Goal: Communication & Community: Participate in discussion

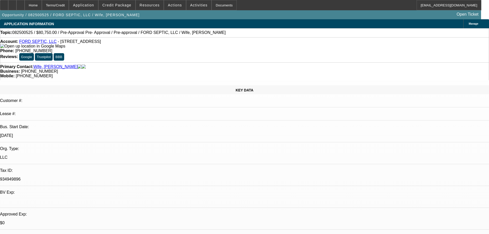
select select "0.15"
select select "2"
select select "0"
select select "6"
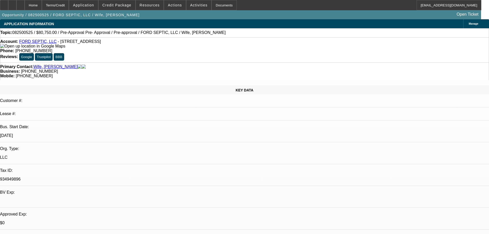
select select "0.15"
select select "2"
select select "0.1"
select select "4"
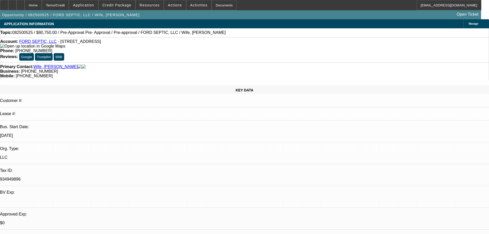
select select "0.15"
select select "2"
select select "0.1"
select select "4"
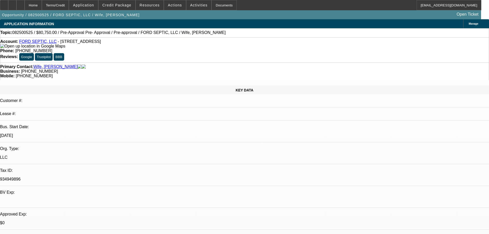
select select "0.15"
select select "2"
select select "0.1"
select select "4"
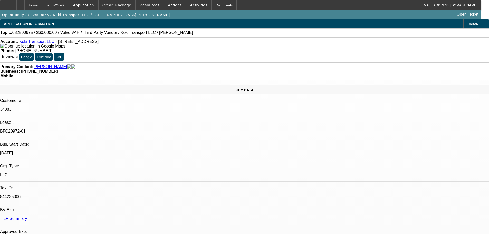
select select "0.2"
select select "2"
select select "0"
select select "6"
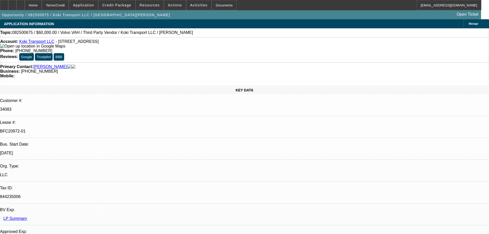
select select "0"
select select "2"
select select "0.1"
select select "4"
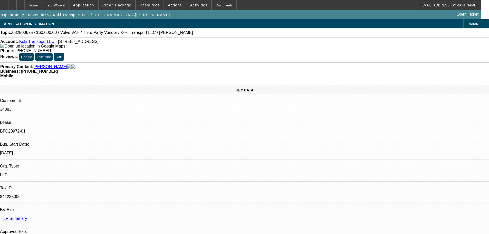
select select "0.2"
select select "2"
select select "0.1"
select select "4"
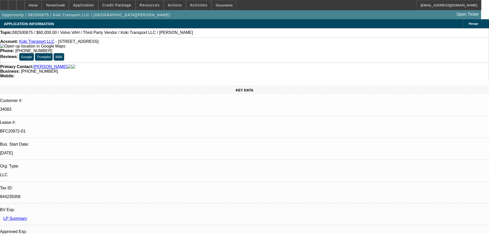
select select "0.15"
select select "2"
select select "0.1"
select select "4"
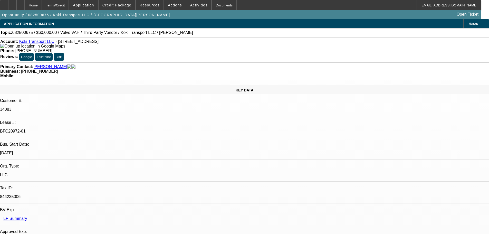
drag, startPoint x: 397, startPoint y: 71, endPoint x: 393, endPoint y: 57, distance: 14.1
click at [8, 6] on div at bounding box center [4, 5] width 8 height 10
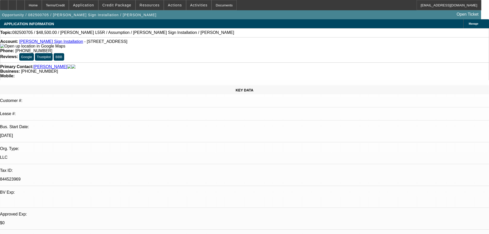
select select "0"
select select "2"
select select "0"
select select "6"
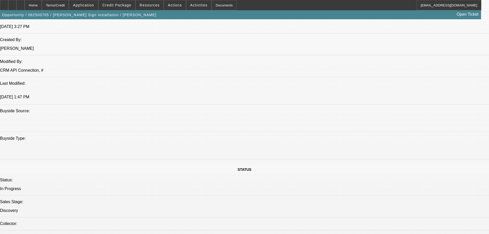
drag, startPoint x: 172, startPoint y: 53, endPoint x: 191, endPoint y: 119, distance: 69.0
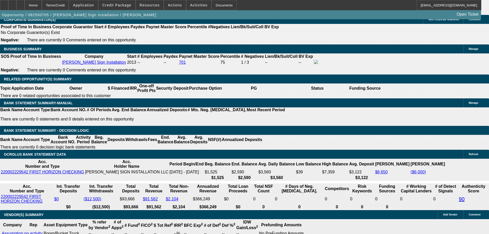
drag, startPoint x: 175, startPoint y: 88, endPoint x: 174, endPoint y: 157, distance: 69.8
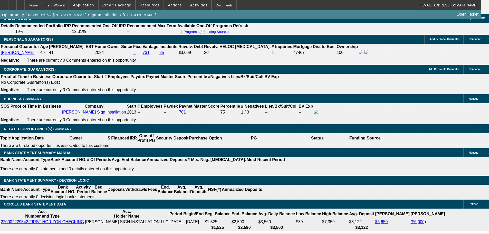
scroll to position [713, 0]
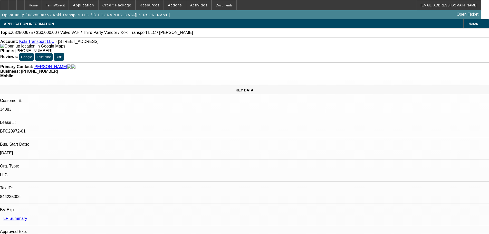
select select "0.2"
select select "2"
select select "0"
select select "6"
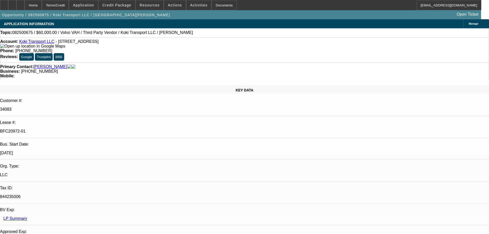
select select "0"
select select "2"
select select "0.1"
select select "4"
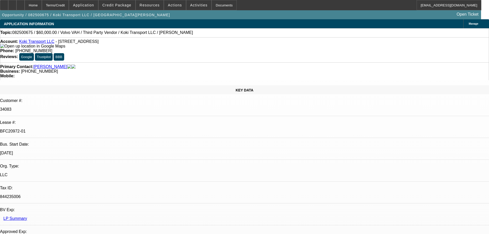
select select "0.2"
select select "2"
select select "0.1"
select select "4"
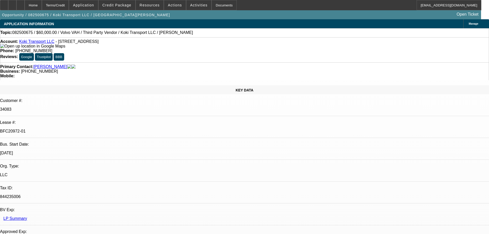
select select "0.15"
select select "2"
select select "0.1"
select select "4"
